Goal: Task Accomplishment & Management: Complete application form

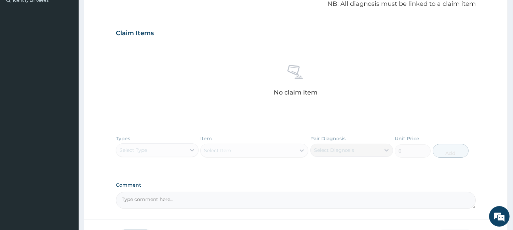
scroll to position [260, 0]
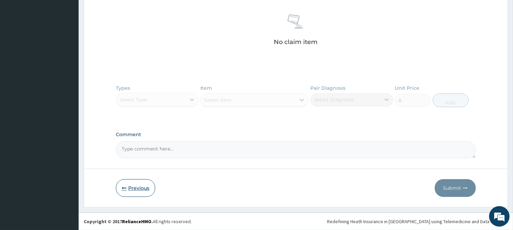
click at [131, 192] on button "Previous" at bounding box center [135, 188] width 39 height 18
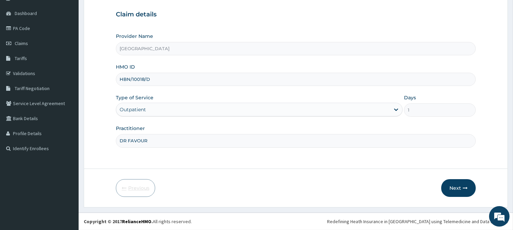
scroll to position [61, 0]
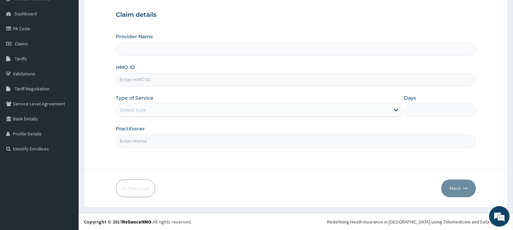
click at [146, 81] on input "HMO ID" at bounding box center [296, 79] width 360 height 13
type input "FIB/10009/D"
click at [154, 108] on div "Select type" at bounding box center [253, 110] width 274 height 11
click at [154, 110] on div "Select type" at bounding box center [253, 110] width 274 height 11
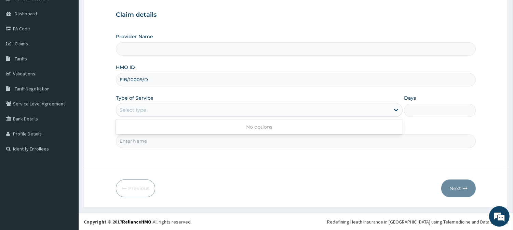
click at [154, 110] on div "Select type" at bounding box center [253, 110] width 274 height 11
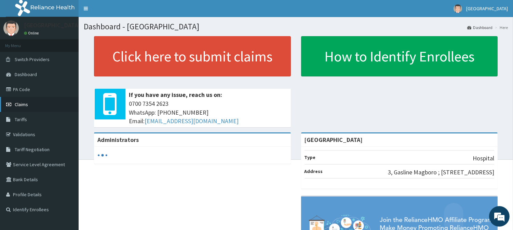
click at [55, 103] on link "Claims" at bounding box center [39, 104] width 79 height 15
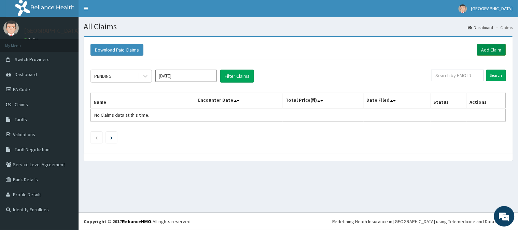
click at [488, 48] on link "Add Claim" at bounding box center [491, 50] width 29 height 12
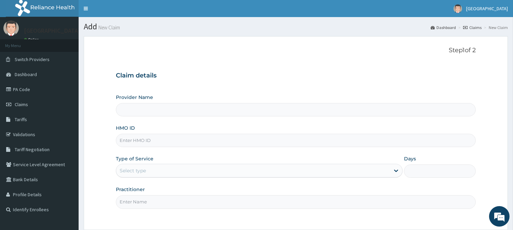
type input "[GEOGRAPHIC_DATA]"
click at [398, 142] on input "HMO ID" at bounding box center [296, 140] width 360 height 13
type input "FIB/10009/D"
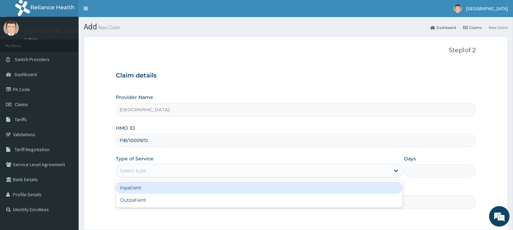
click at [264, 168] on div "Select type" at bounding box center [253, 170] width 274 height 11
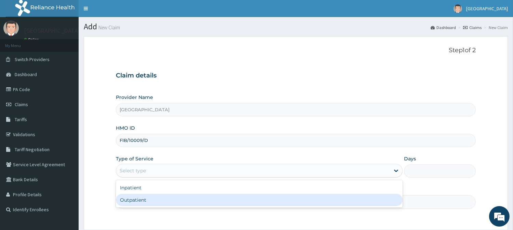
click at [259, 200] on div "Outpatient" at bounding box center [259, 200] width 287 height 12
type input "1"
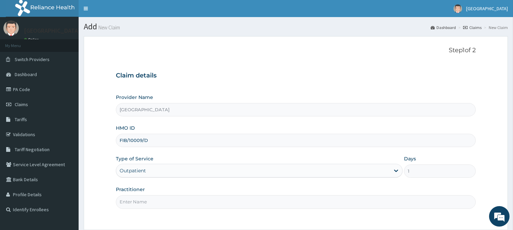
click at [267, 203] on input "Practitioner" at bounding box center [296, 201] width 360 height 13
type input "DOCTOR FAVOUR"
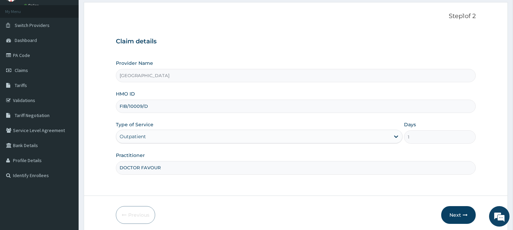
scroll to position [61, 0]
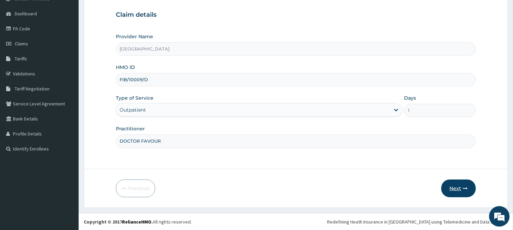
click at [463, 187] on icon "button" at bounding box center [464, 188] width 5 height 5
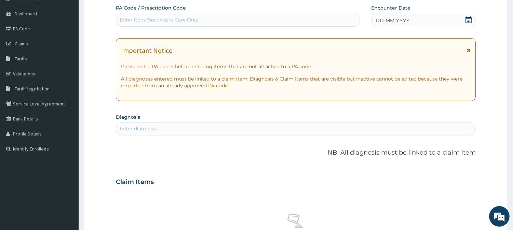
click at [407, 17] on span "DD-MM-YYYY" at bounding box center [392, 20] width 34 height 7
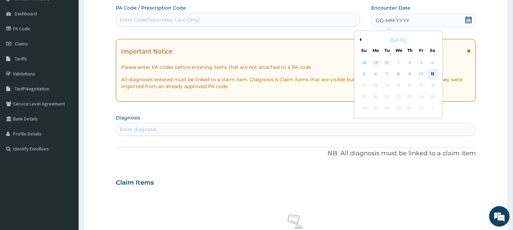
click at [431, 70] on div "11" at bounding box center [432, 74] width 10 height 10
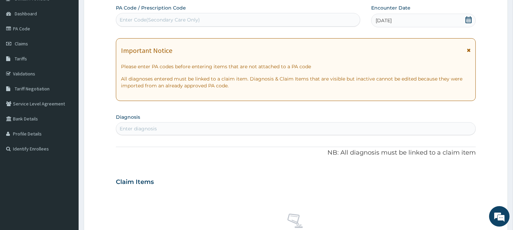
click at [310, 130] on div "Enter diagnosis" at bounding box center [295, 128] width 359 height 11
type input "I"
